Goal: Task Accomplishment & Management: Complete application form

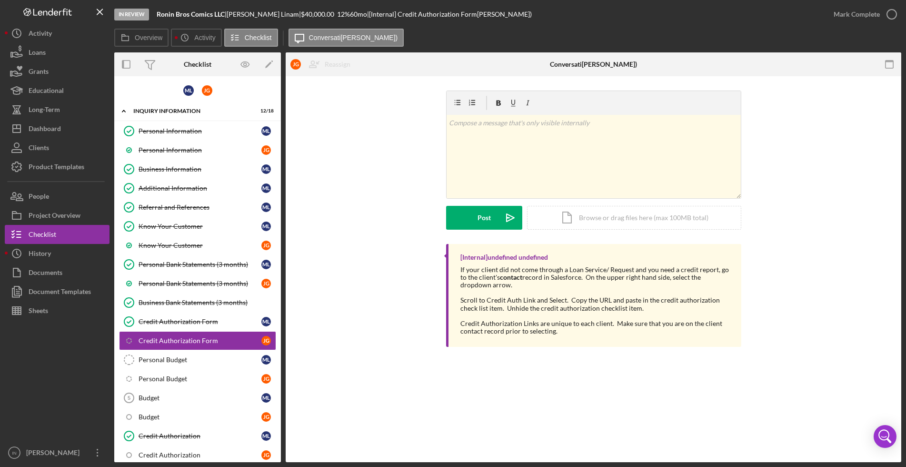
scroll to position [791, 0]
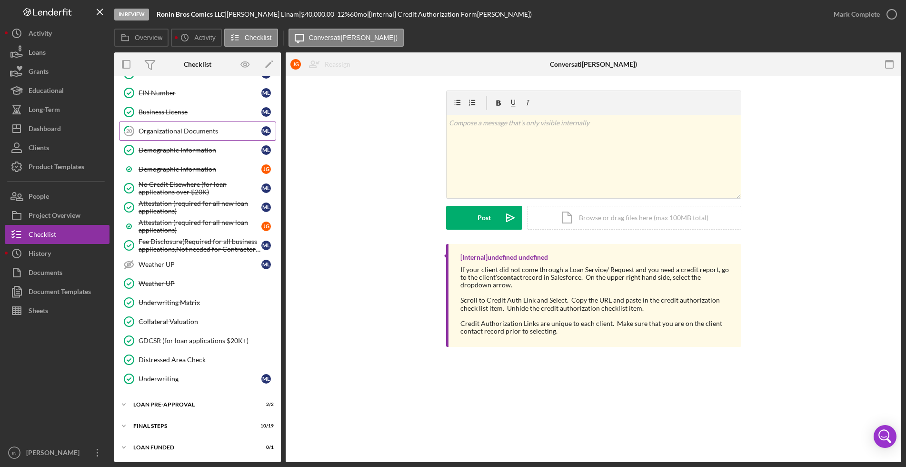
click at [208, 133] on div "Organizational Documents" at bounding box center [200, 131] width 123 height 8
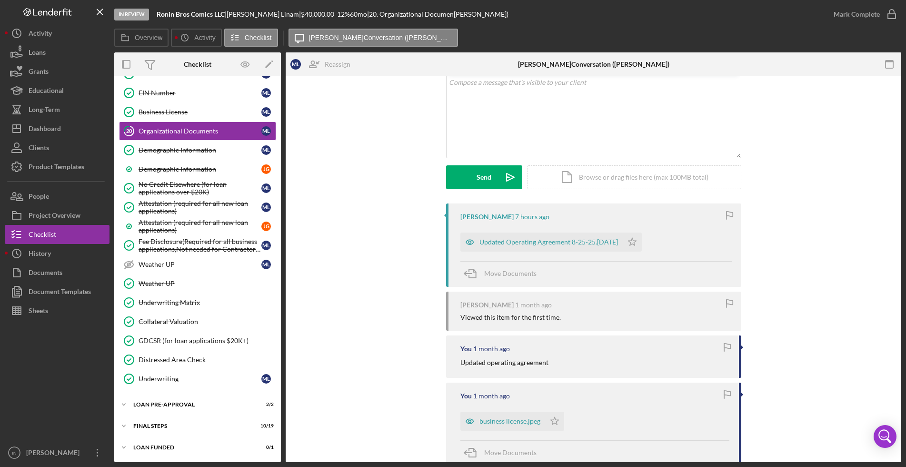
scroll to position [167, 0]
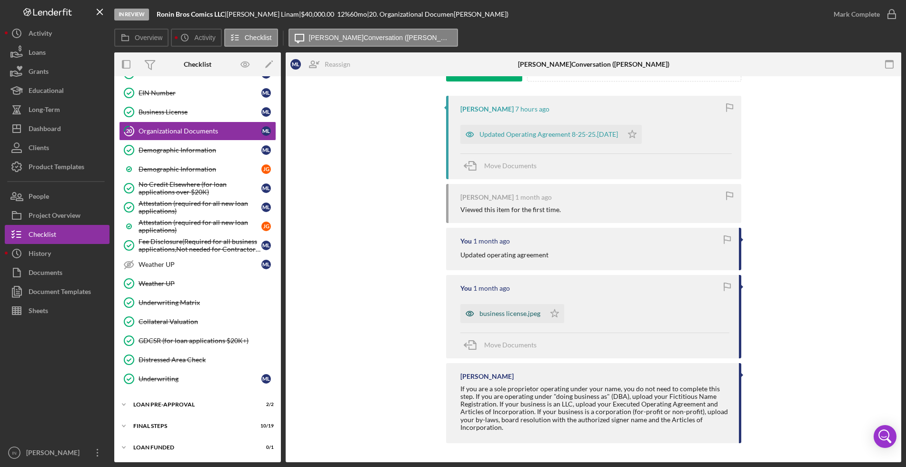
click at [513, 316] on div "business license.jpeg" at bounding box center [509, 313] width 61 height 8
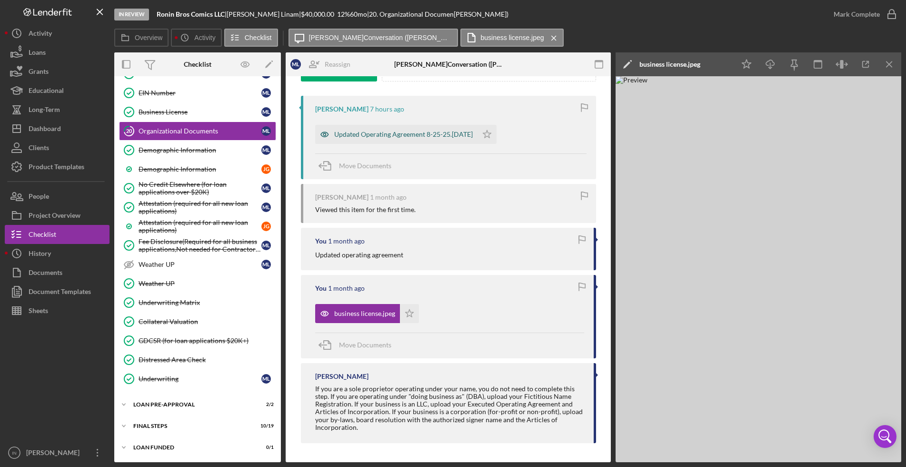
click at [374, 137] on div "Updated Operating Agreement 8-25-25.[DATE]" at bounding box center [403, 134] width 139 height 8
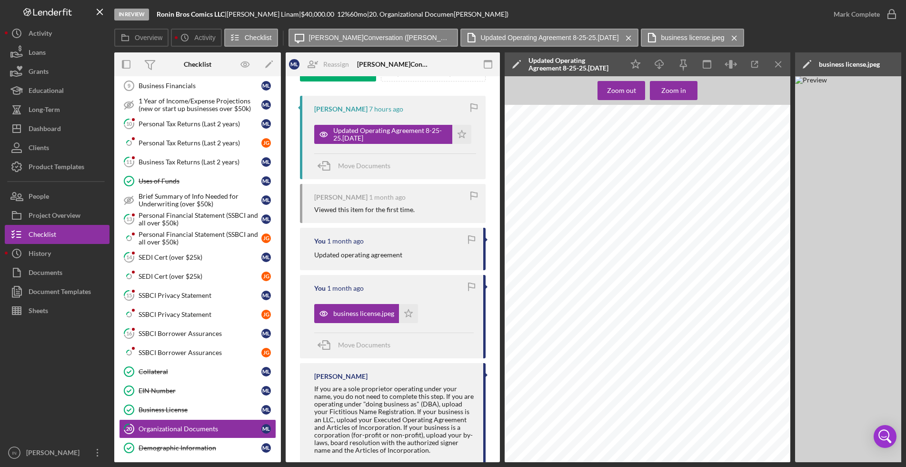
scroll to position [374, 0]
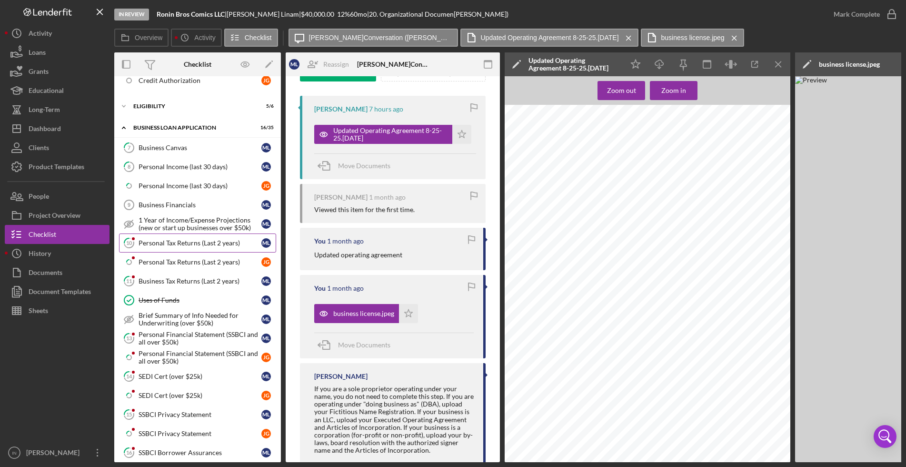
click at [193, 239] on div "Personal Tax Returns (Last 2 years)" at bounding box center [200, 243] width 123 height 8
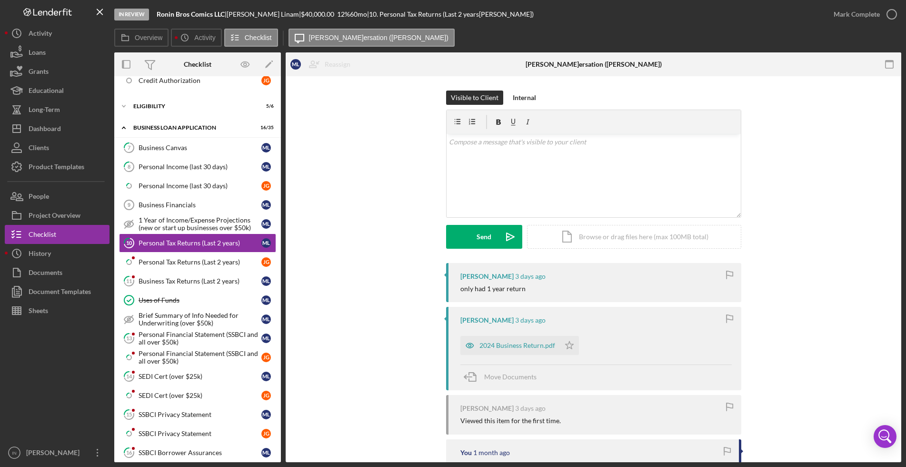
scroll to position [60, 0]
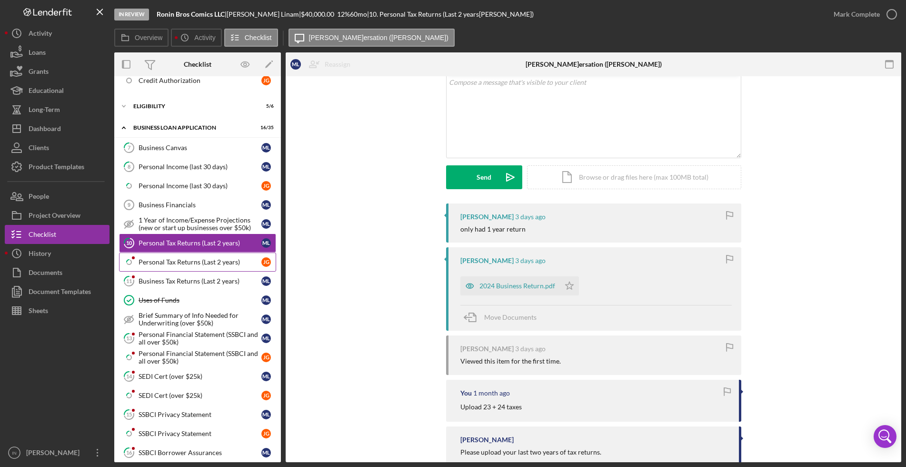
click at [177, 259] on div "Personal Tax Returns (Last 2 years)" at bounding box center [200, 262] width 123 height 8
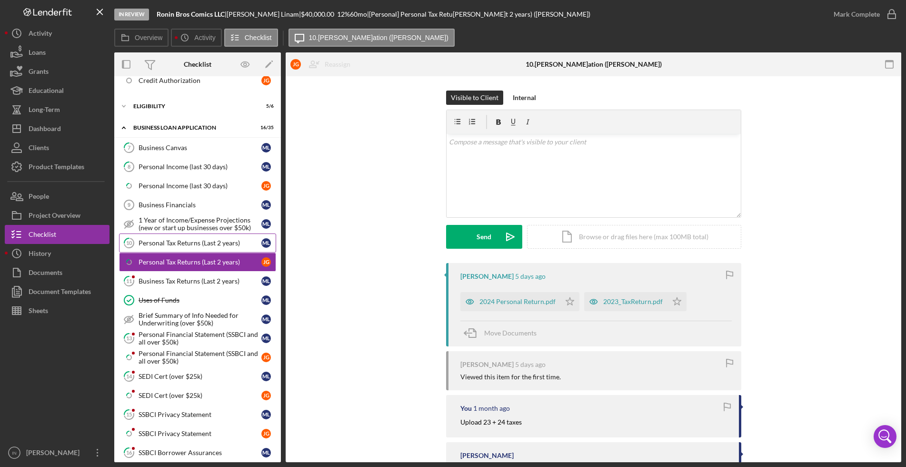
click at [195, 241] on div "Personal Tax Returns (Last 2 years)" at bounding box center [200, 243] width 123 height 8
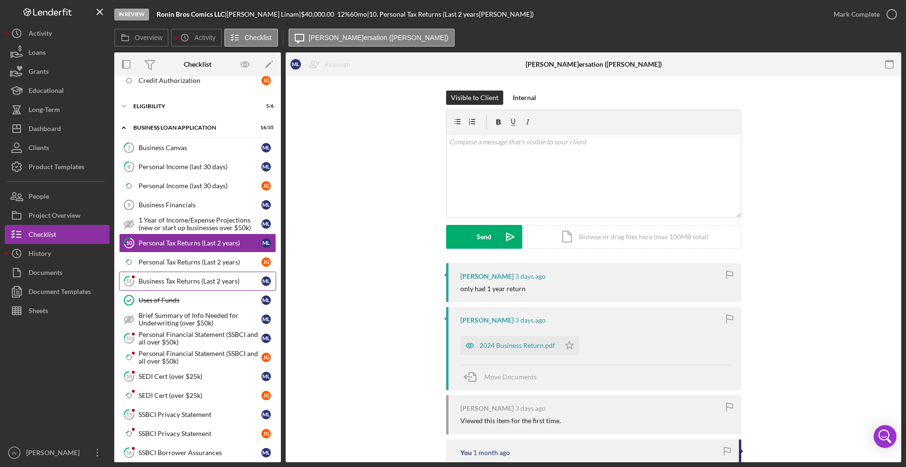
click at [176, 281] on div "Business Tax Returns (Last 2 years)" at bounding box center [200, 281] width 123 height 8
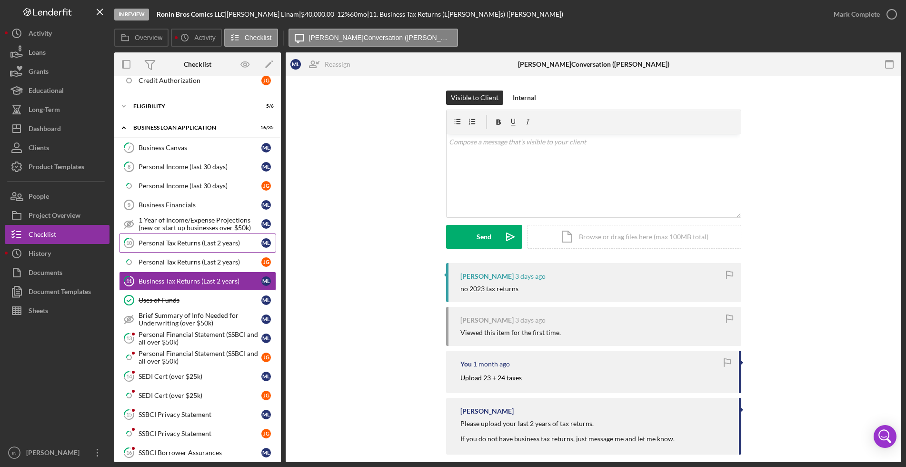
click at [191, 245] on div "Personal Tax Returns (Last 2 years)" at bounding box center [200, 243] width 123 height 8
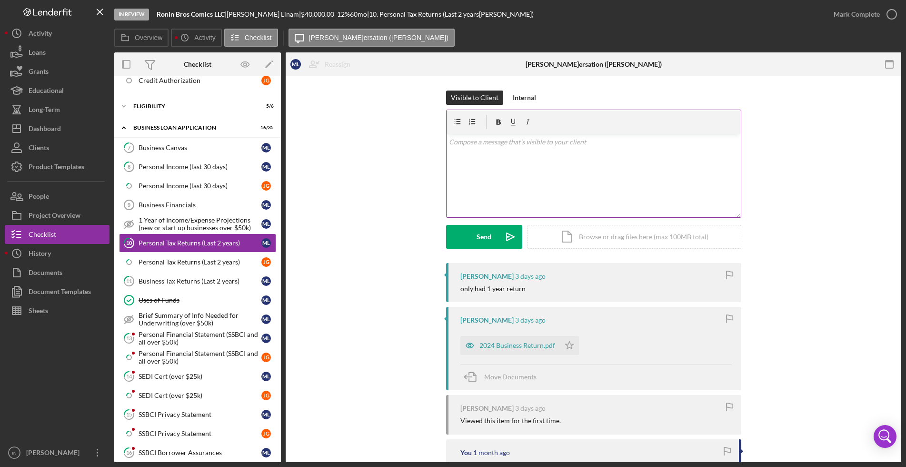
click at [527, 192] on div "v Color teal Color pink Remove color Add row above Add row below Add column bef…" at bounding box center [594, 175] width 294 height 83
click at [484, 238] on div "Send" at bounding box center [484, 237] width 15 height 24
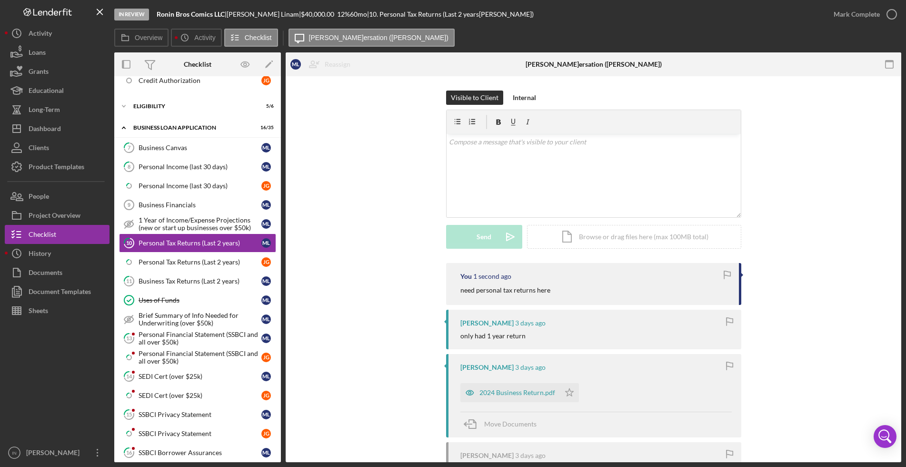
scroll to position [131, 0]
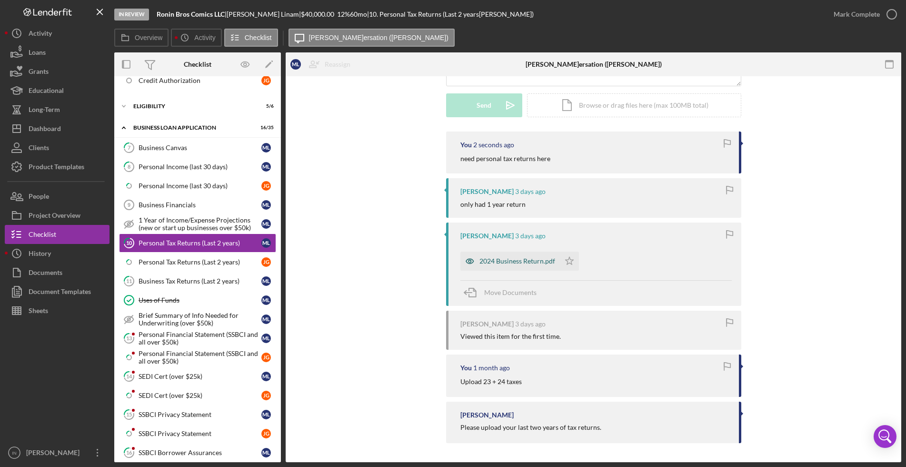
click at [519, 257] on div "2024 Business Return.pdf" at bounding box center [517, 261] width 76 height 8
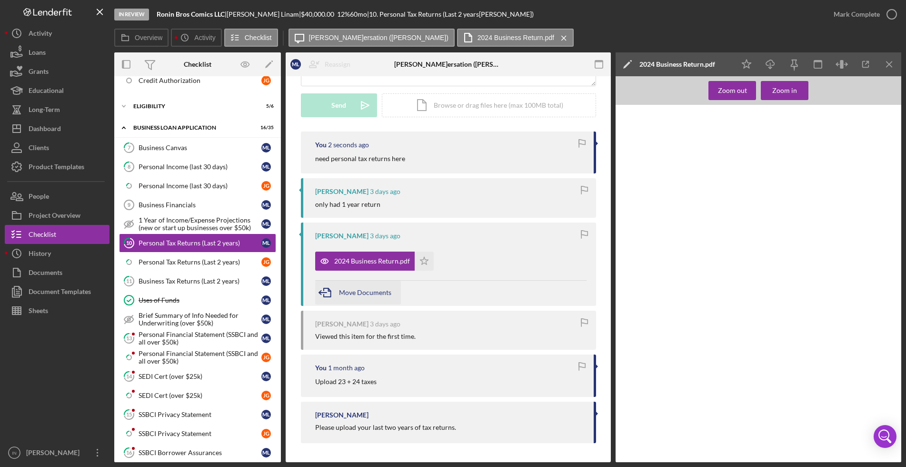
click at [363, 290] on span "Move Documents" at bounding box center [365, 292] width 52 height 8
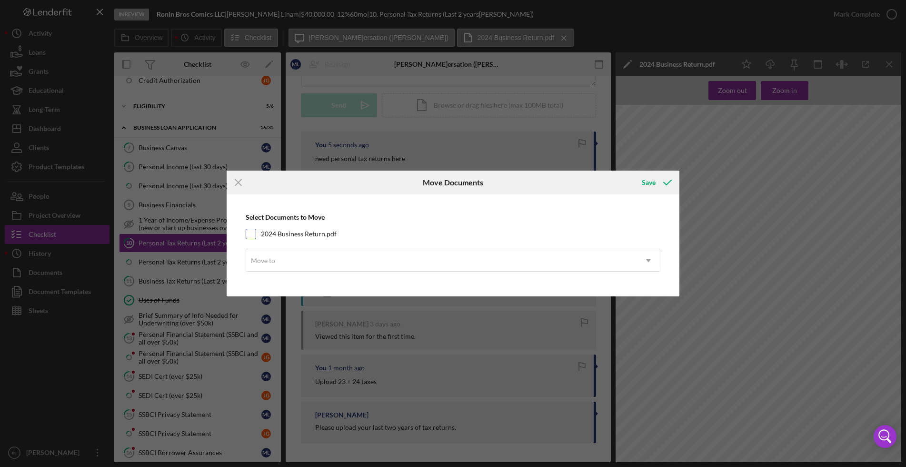
click at [250, 232] on input "2024 Business Return.pdf" at bounding box center [251, 234] width 10 height 10
checkbox input "true"
click at [267, 258] on div "Move to" at bounding box center [263, 261] width 24 height 8
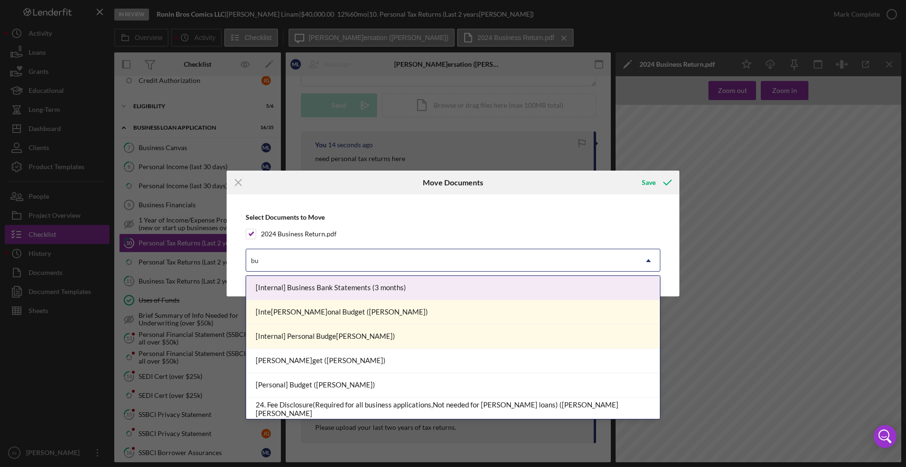
type input "b"
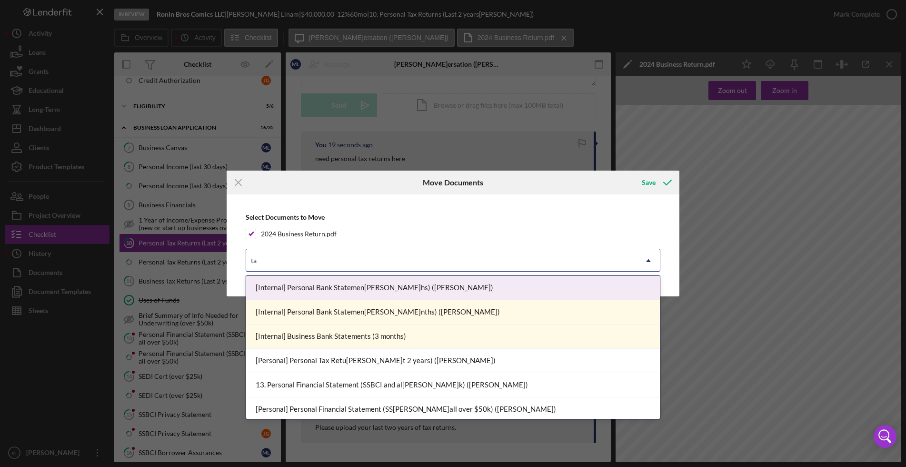
type input "t"
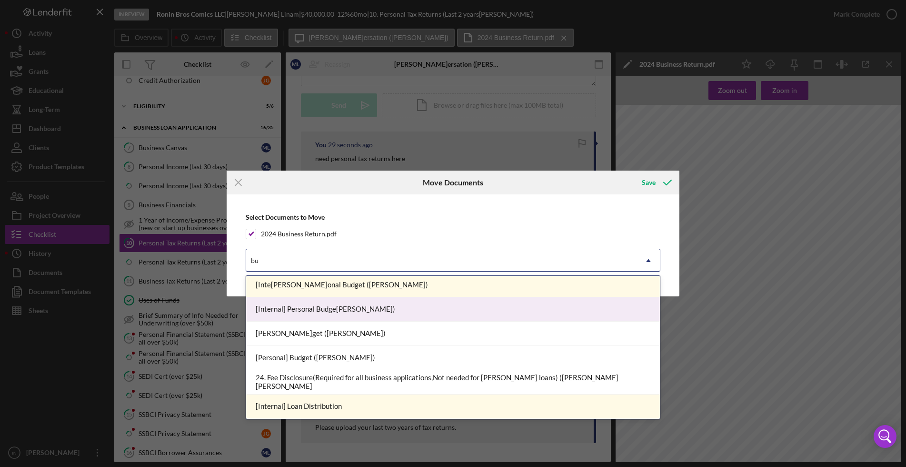
scroll to position [0, 0]
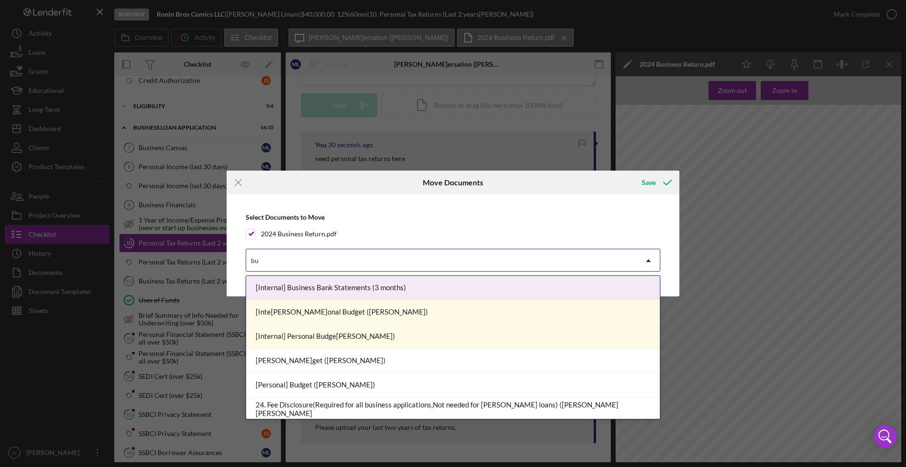
type input "bu"
click at [542, 224] on div "Select Documents to Move 2024 Business Return.pdf 7 results available for searc…" at bounding box center [453, 245] width 444 height 92
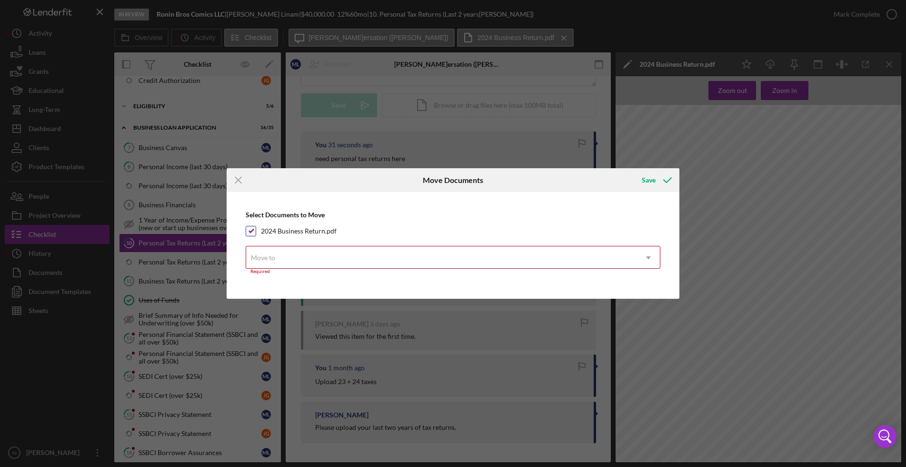
click at [254, 230] on input "2024 Business Return.pdf" at bounding box center [251, 231] width 10 height 10
checkbox input "false"
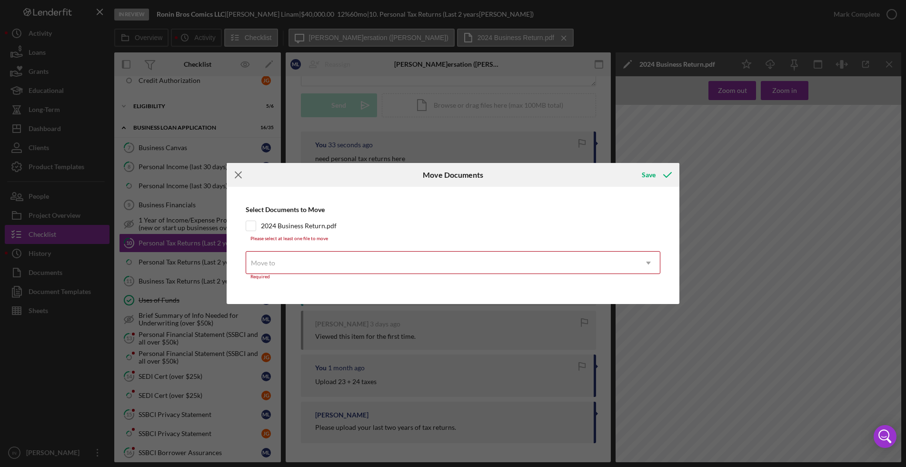
click at [239, 174] on line at bounding box center [238, 175] width 6 height 6
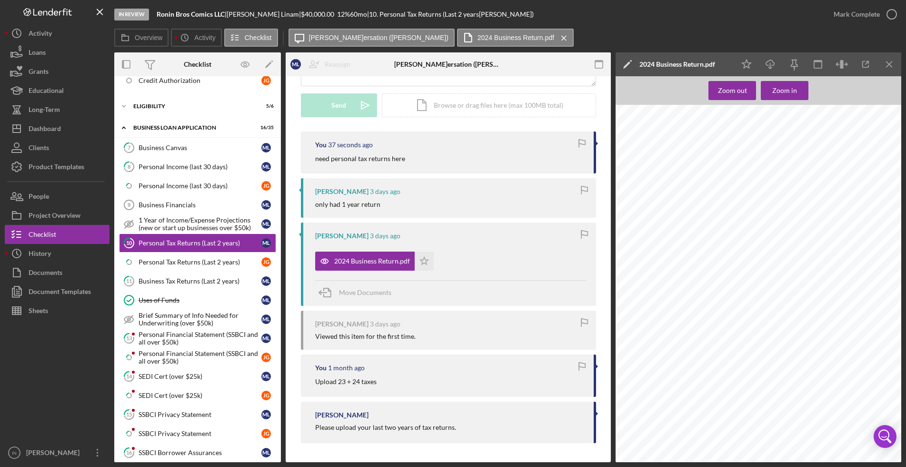
click at [349, 267] on div "2024 Business Return.pdf" at bounding box center [364, 260] width 99 height 19
click at [766, 64] on icon "button" at bounding box center [770, 62] width 8 height 5
drag, startPoint x: 190, startPoint y: 285, endPoint x: 641, endPoint y: 288, distance: 450.9
click at [190, 285] on link "11 Business Tax Returns (Last 2 years) M L" at bounding box center [197, 280] width 157 height 19
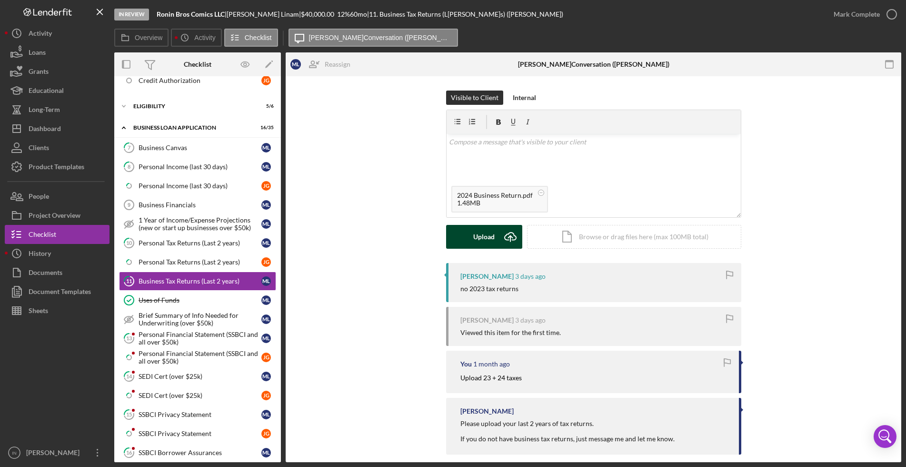
click at [491, 233] on div "Upload" at bounding box center [483, 237] width 21 height 24
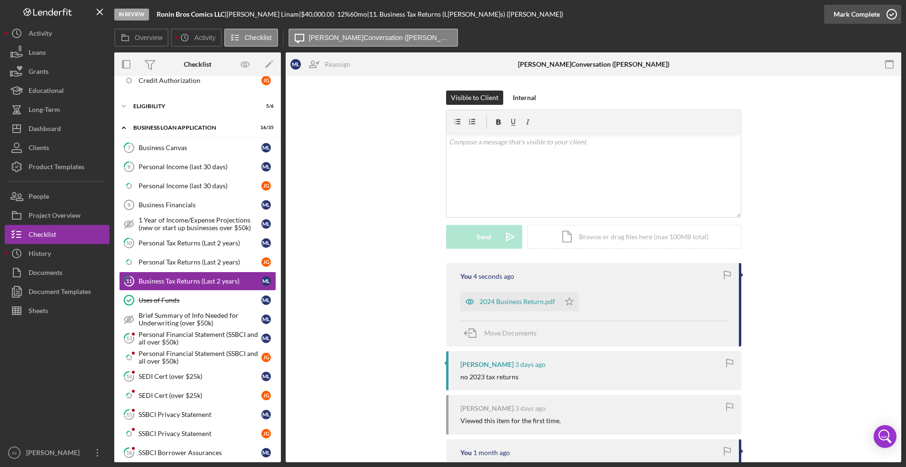
click at [853, 9] on div "Mark Complete" at bounding box center [857, 14] width 46 height 19
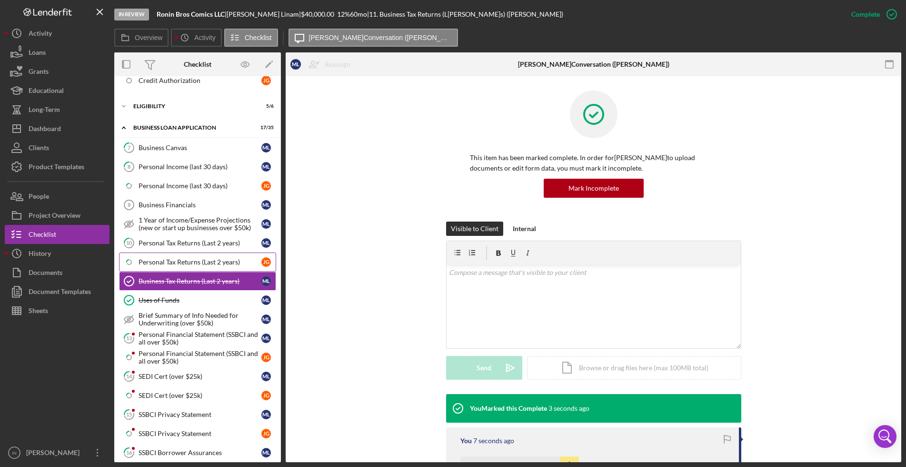
click at [169, 258] on div "Personal Tax Returns (Last 2 years)" at bounding box center [200, 262] width 123 height 8
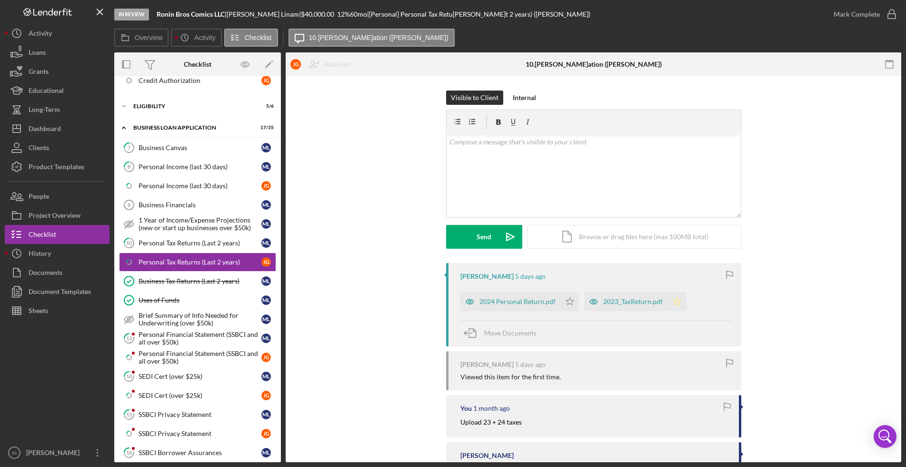
click at [677, 298] on icon "Icon/Star" at bounding box center [676, 301] width 19 height 19
click at [857, 3] on div "Mark Complete" at bounding box center [862, 14] width 77 height 29
click at [855, 18] on div "Mark Complete" at bounding box center [857, 14] width 46 height 19
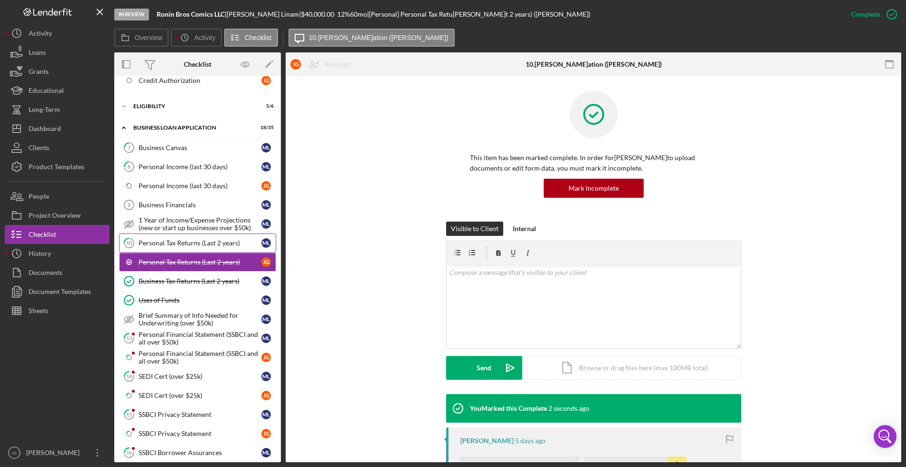
click at [194, 240] on div "Personal Tax Returns (Last 2 years)" at bounding box center [200, 243] width 123 height 8
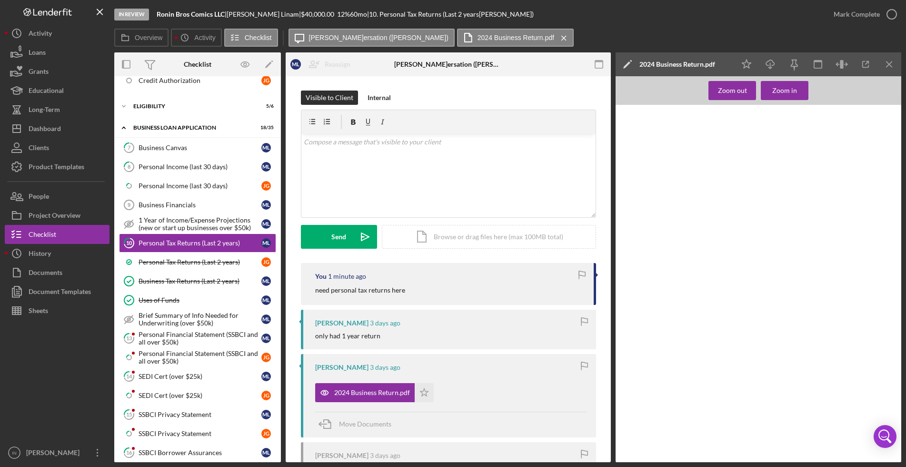
scroll to position [119, 0]
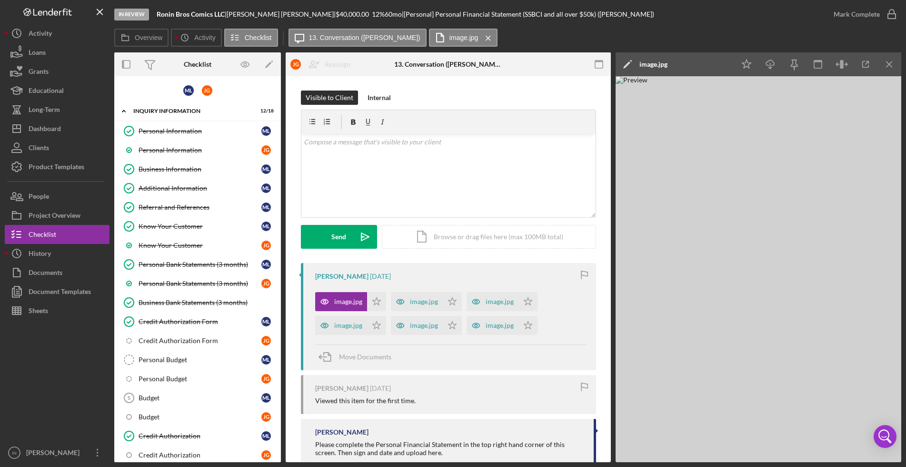
scroll to position [374, 0]
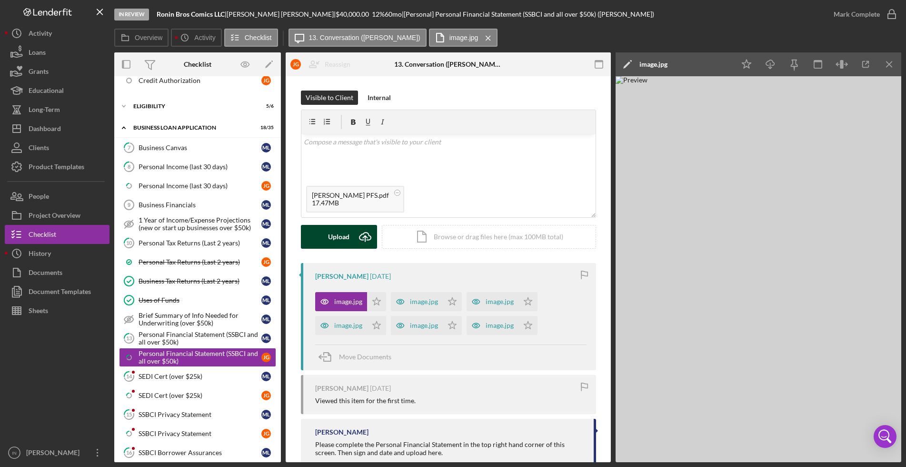
click at [353, 238] on icon "Icon/Upload" at bounding box center [365, 237] width 24 height 24
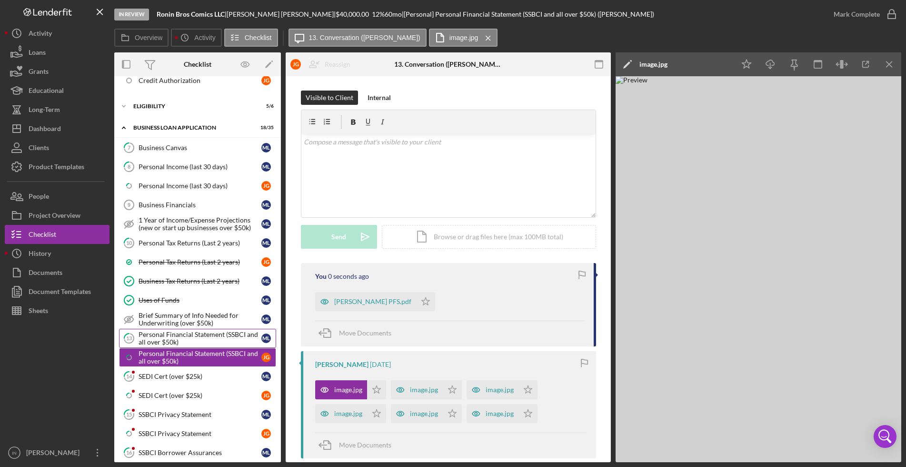
click at [163, 338] on div "Personal Financial Statement (SSBCI and all over $50k)" at bounding box center [200, 337] width 123 height 15
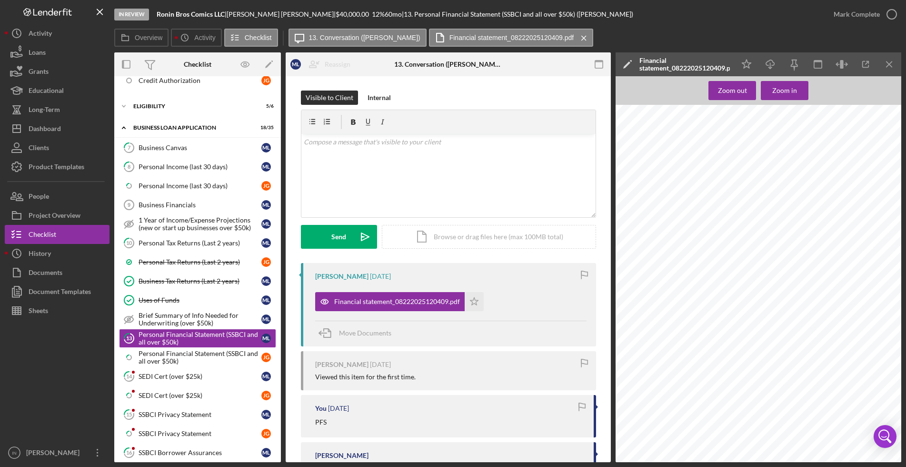
scroll to position [714, 0]
click at [772, 60] on icon "Icon/Download" at bounding box center [770, 64] width 21 height 21
click at [174, 370] on link "14 SEDI Cert (over $25k) M L" at bounding box center [197, 376] width 157 height 19
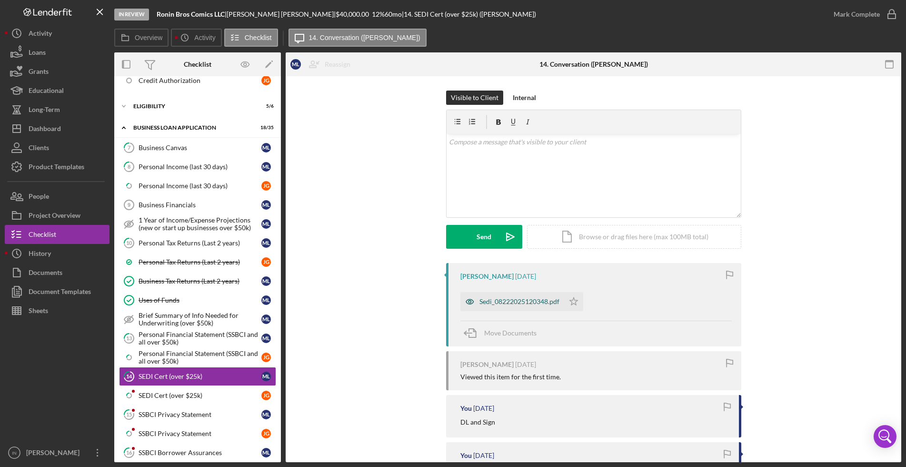
click at [526, 295] on div "Sedi_08222025120348.pdf" at bounding box center [512, 301] width 104 height 19
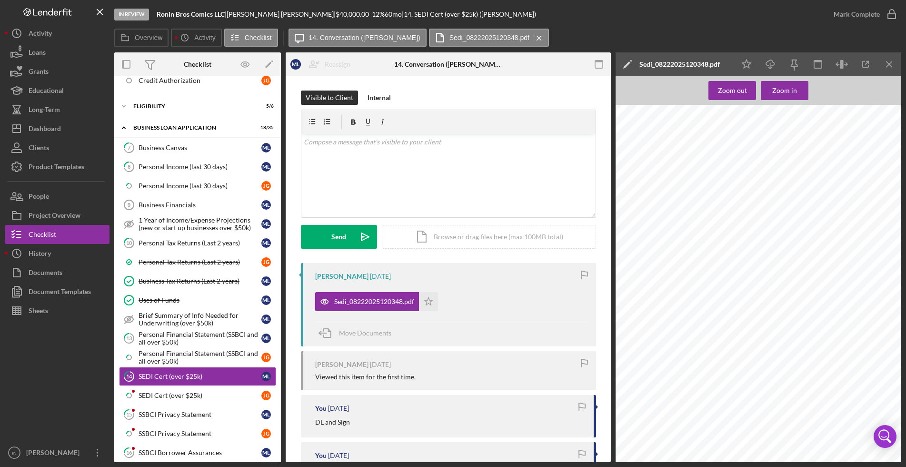
scroll to position [406, 0]
click at [769, 62] on icon "Icon/Download" at bounding box center [770, 64] width 21 height 21
click at [179, 403] on link "Icon/Checklist Item Sub Partial SEDI Cert (over $25k) J G" at bounding box center [197, 395] width 157 height 19
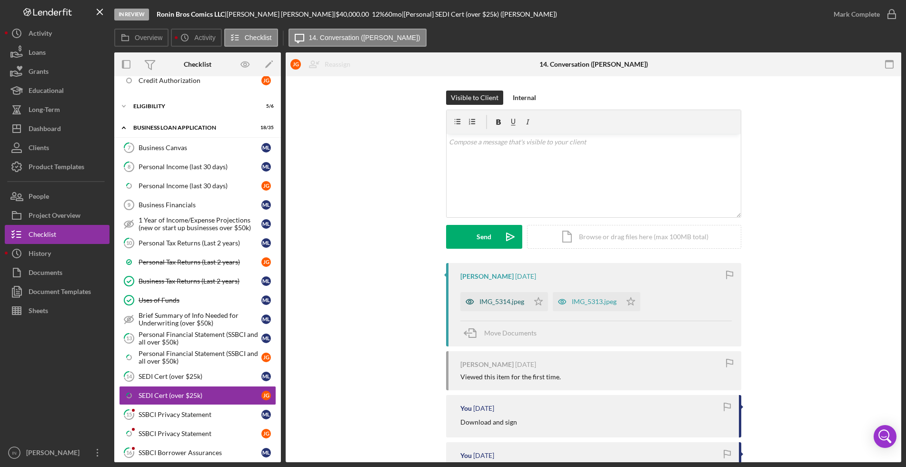
click at [503, 301] on div "IMG_5314.jpeg" at bounding box center [501, 302] width 45 height 8
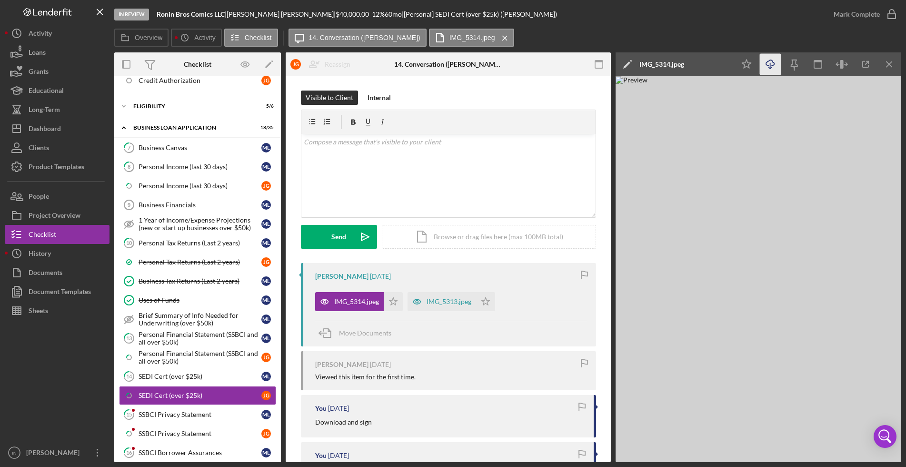
click at [771, 62] on icon "Icon/Download" at bounding box center [770, 64] width 21 height 21
click at [437, 306] on div "IMG_5313.jpeg" at bounding box center [442, 301] width 69 height 19
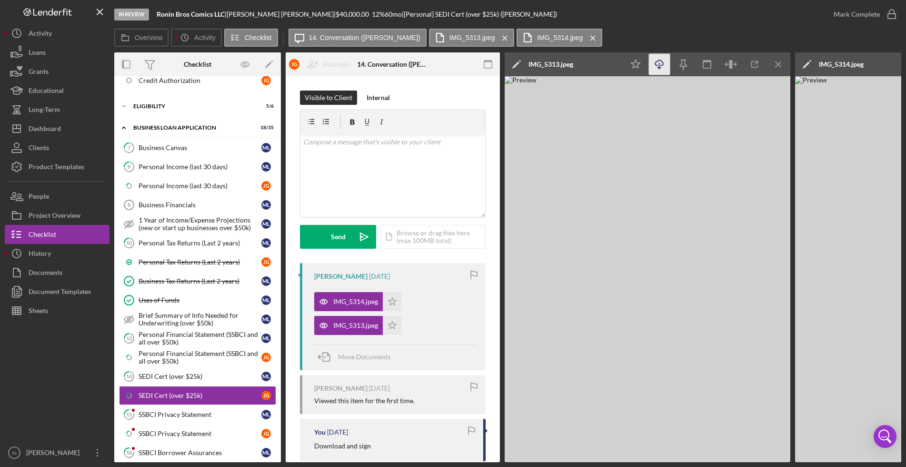
click at [655, 59] on icon "Icon/Download" at bounding box center [659, 64] width 21 height 21
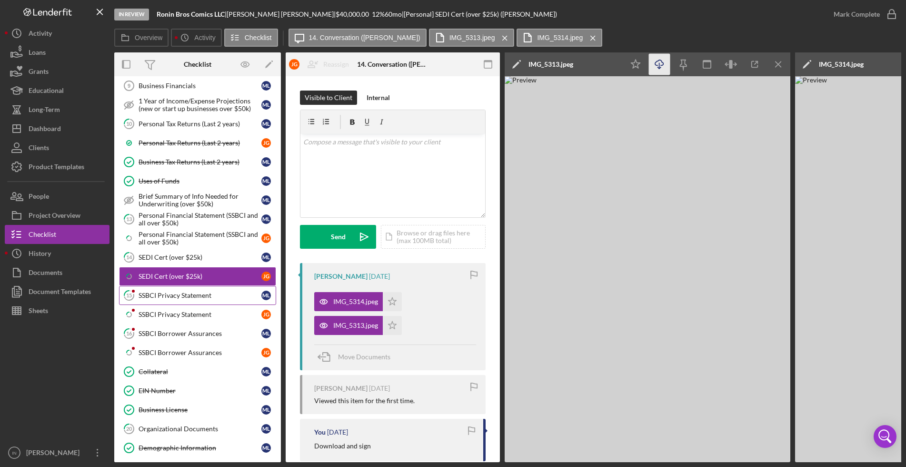
click at [169, 297] on div "SSBCI Privacy Statement" at bounding box center [200, 295] width 123 height 8
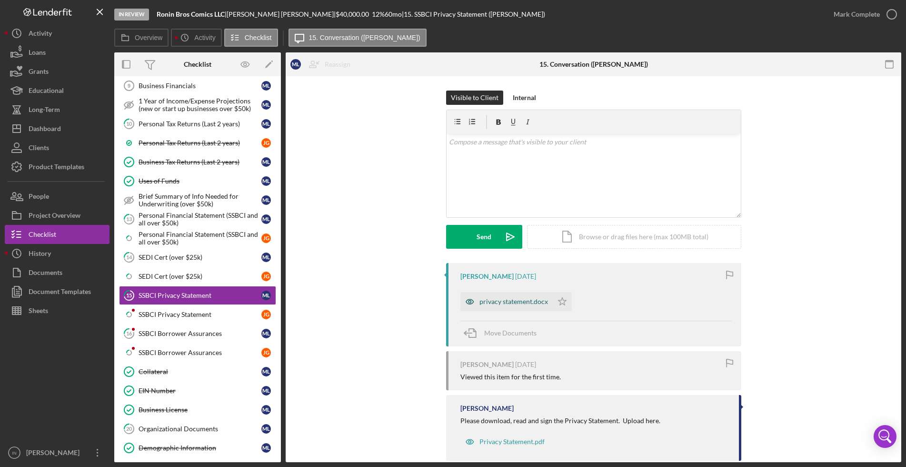
click at [513, 300] on div "privacy statement.docx" at bounding box center [513, 302] width 69 height 8
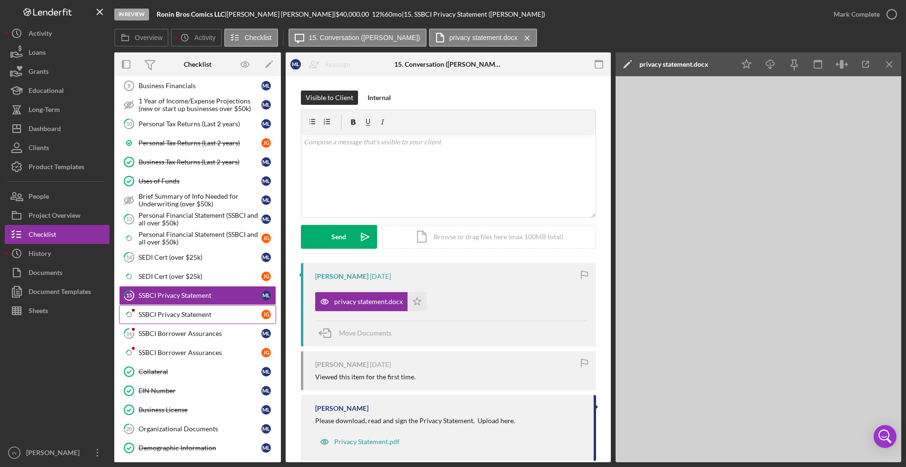
click at [170, 310] on div "SSBCI Privacy Statement" at bounding box center [200, 314] width 123 height 8
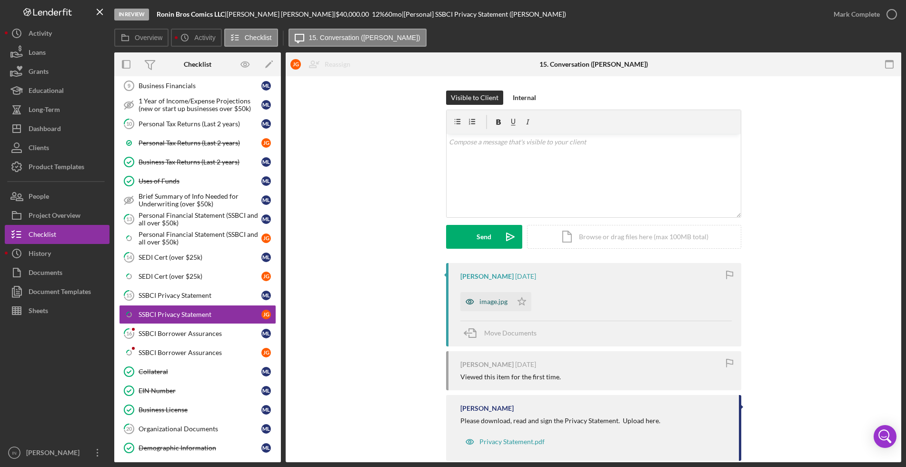
click at [484, 298] on div "image.jpg" at bounding box center [493, 302] width 28 height 8
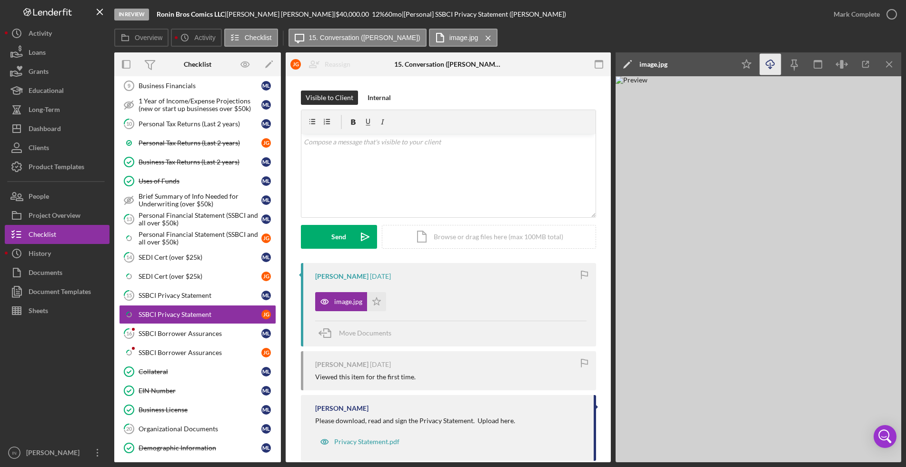
click at [775, 66] on icon "Icon/Download" at bounding box center [770, 64] width 21 height 21
click at [176, 330] on div "SSBCI Borrower Assurances" at bounding box center [200, 333] width 123 height 8
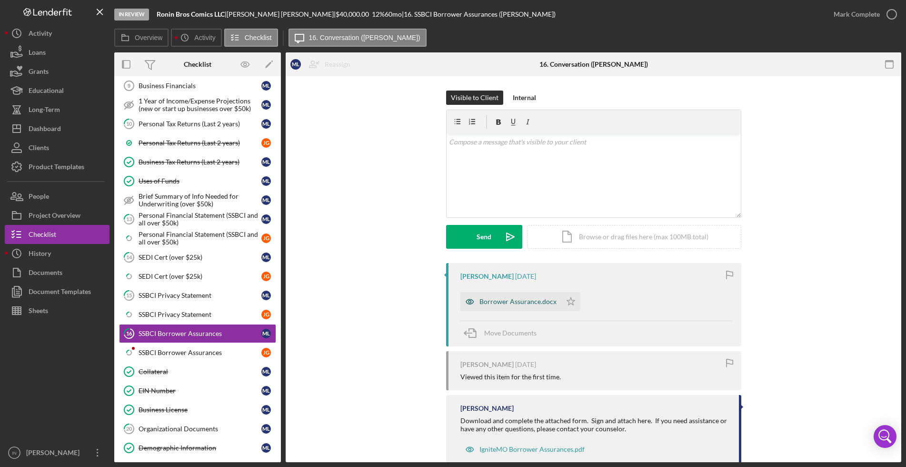
click at [520, 300] on div "Borrower Assurance.docx" at bounding box center [517, 302] width 77 height 8
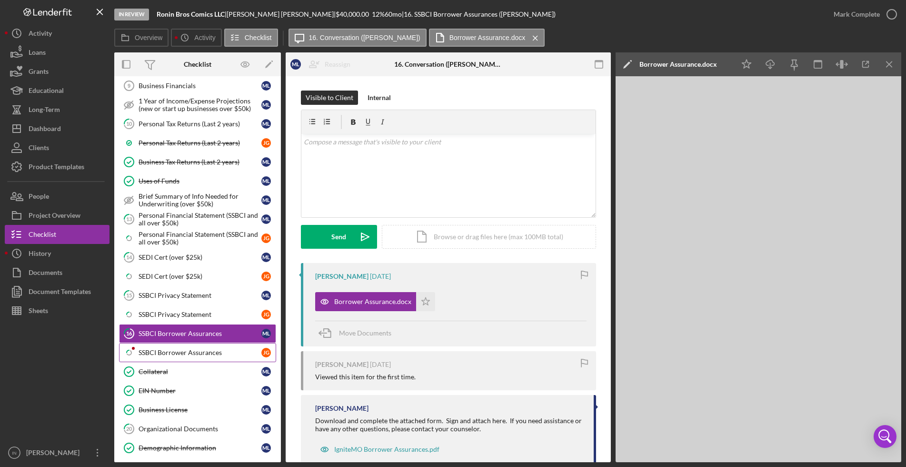
click at [195, 346] on link "Icon/Checklist Item Sub Partial SSBCI Borrower Assurances J G" at bounding box center [197, 352] width 157 height 19
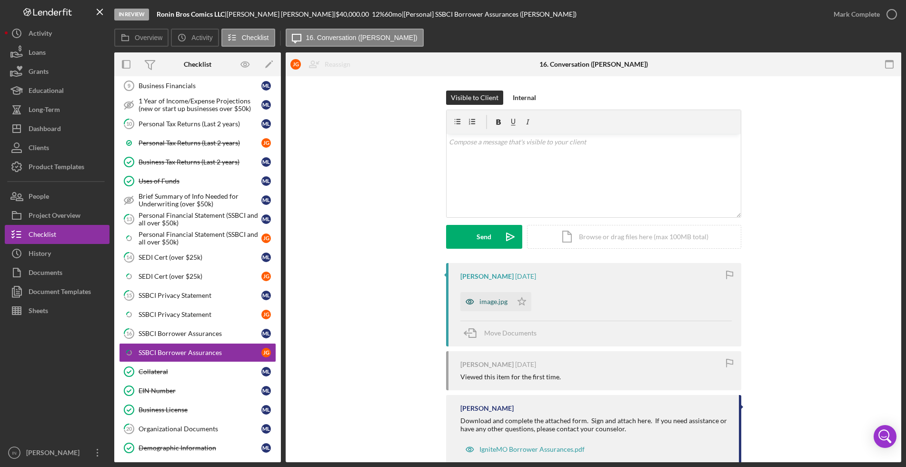
click at [485, 298] on div "image.jpg" at bounding box center [493, 302] width 28 height 8
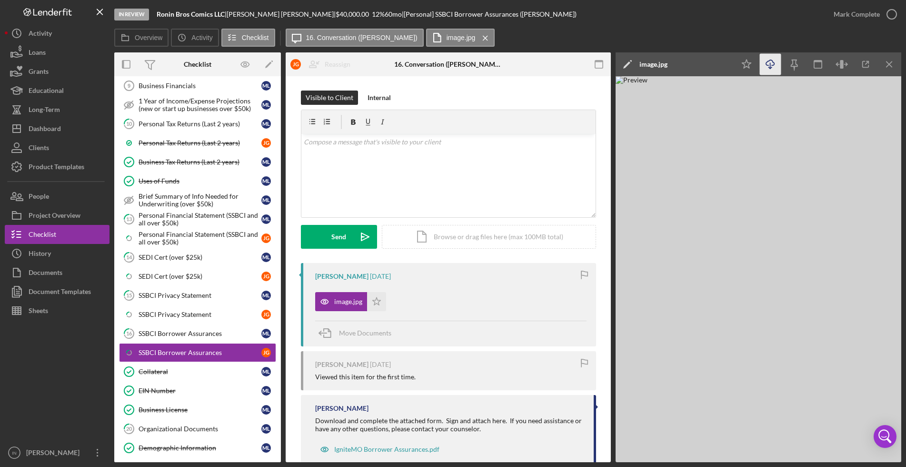
click at [770, 67] on line "button" at bounding box center [770, 65] width 0 height 5
